Goal: Task Accomplishment & Management: Manage account settings

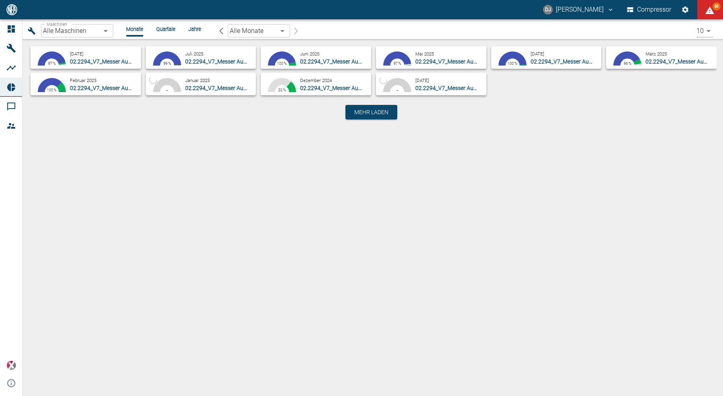
type input "52381507-e89c-473a-84ef-8e4810c4aa68"
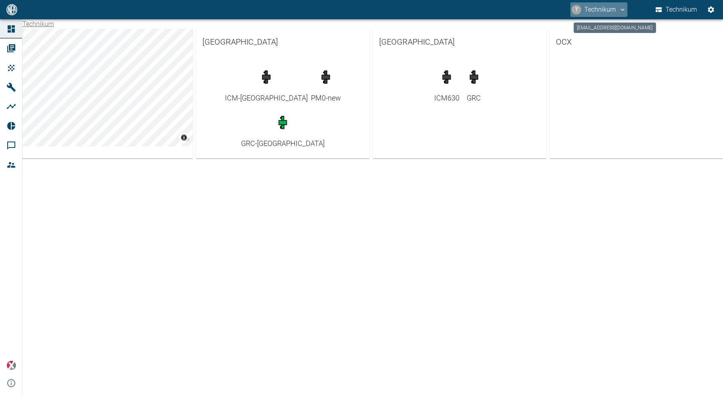
click at [596, 8] on button "T Technikum" at bounding box center [599, 9] width 57 height 14
